Goal: Find specific page/section: Find specific page/section

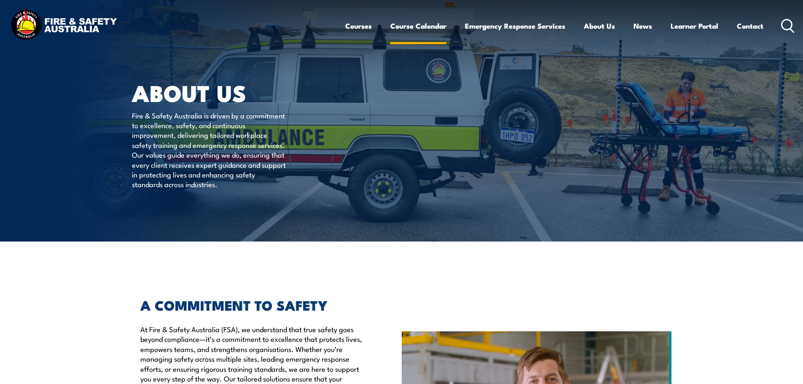
click at [421, 24] on link "Course Calendar" at bounding box center [418, 26] width 56 height 22
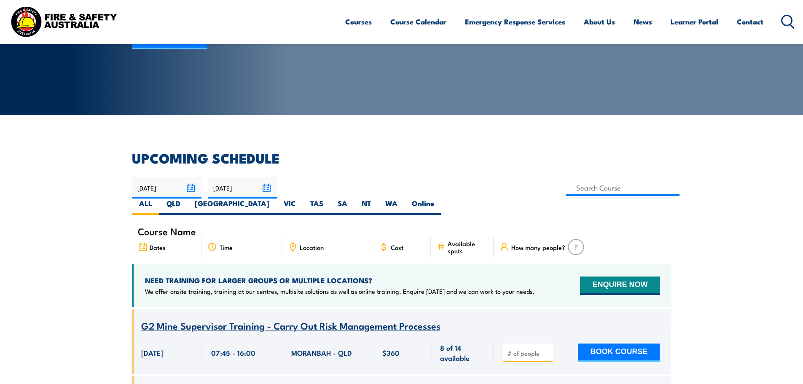
click at [191, 189] on input "19/08/2025" at bounding box center [167, 187] width 70 height 21
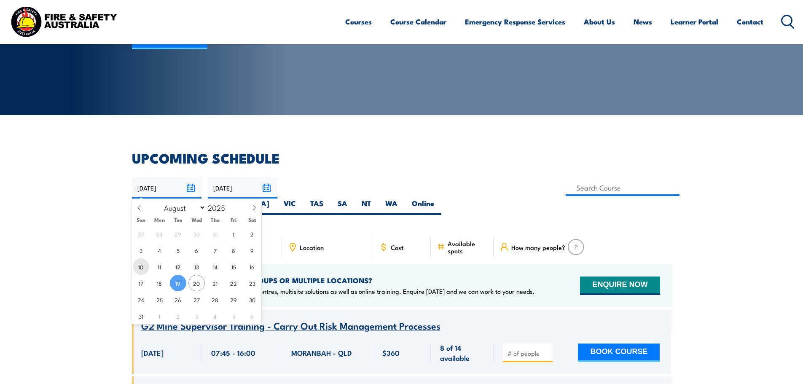
drag, startPoint x: 132, startPoint y: 265, endPoint x: 145, endPoint y: 264, distance: 12.2
click at [134, 265] on span "10" at bounding box center [141, 266] width 16 height 16
type input "10/08/2025"
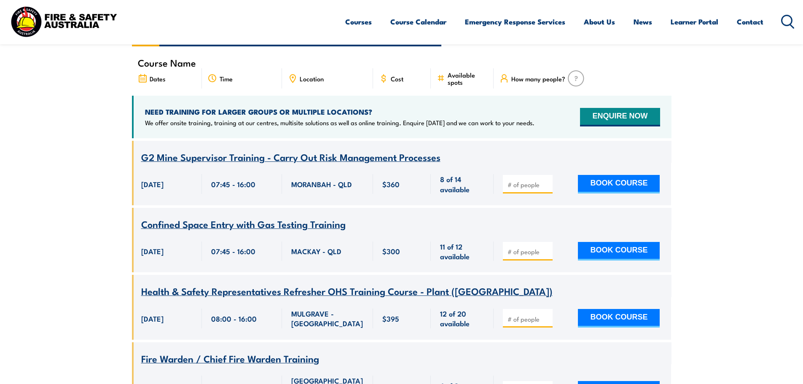
scroll to position [169, 0]
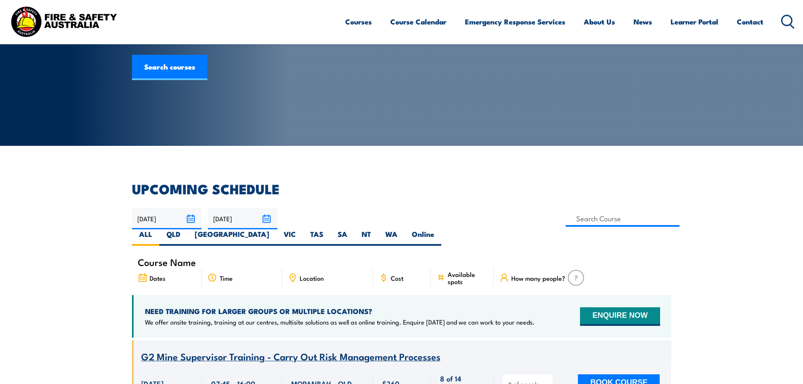
scroll to position [126, 0]
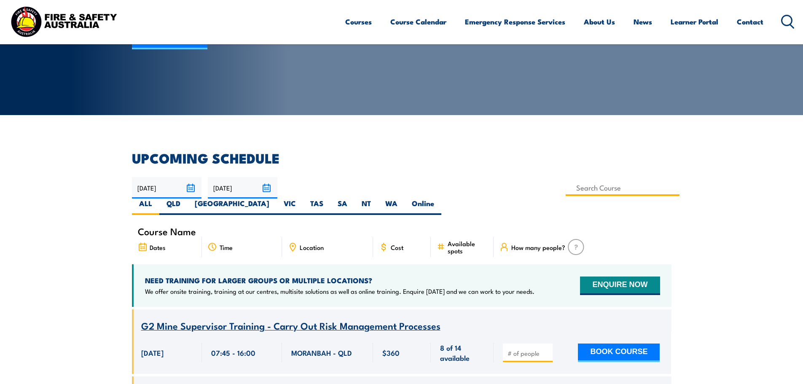
click at [566, 191] on input at bounding box center [623, 188] width 114 height 16
type input "Santos Work Permit Procedure & Module 49 Gas Detection Training"
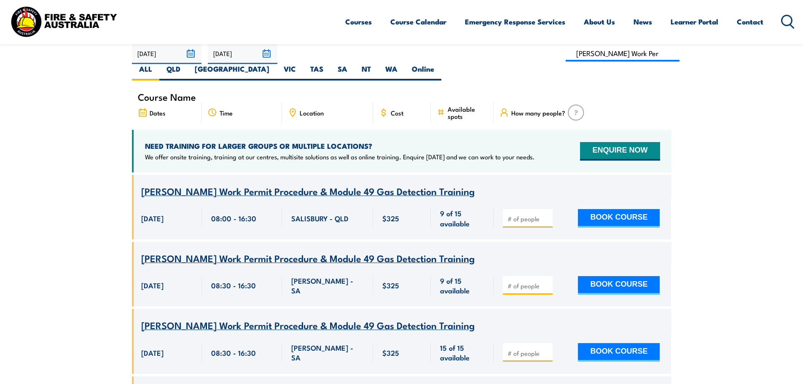
scroll to position [236, 0]
